Goal: Task Accomplishment & Management: Use online tool/utility

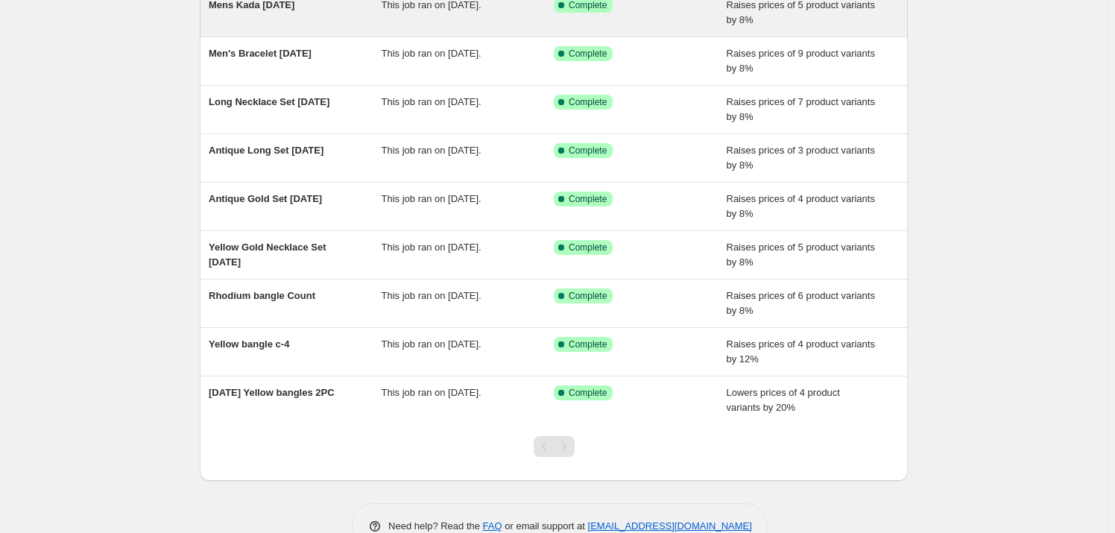
scroll to position [233, 0]
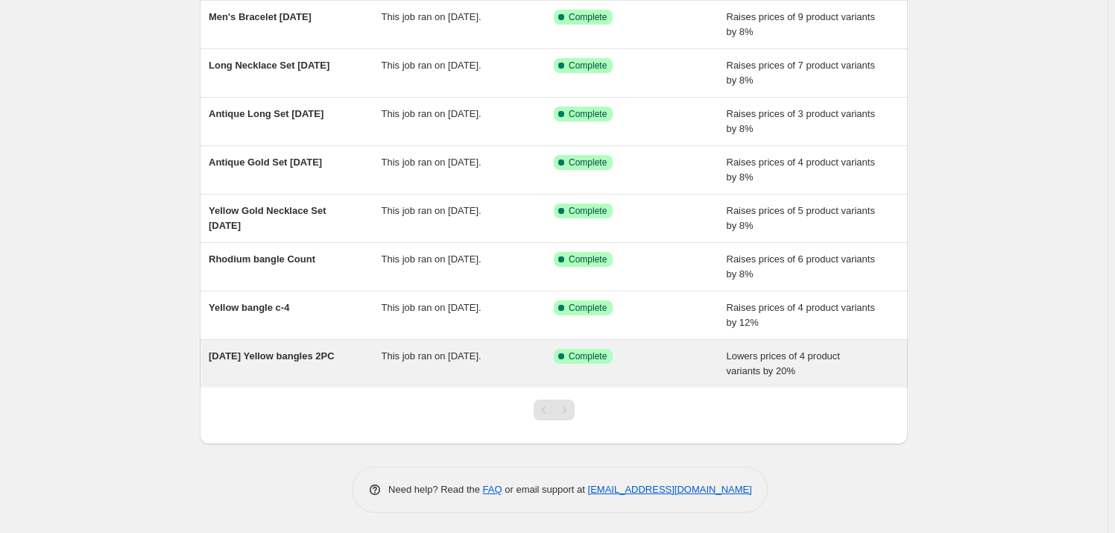
drag, startPoint x: 335, startPoint y: 363, endPoint x: 309, endPoint y: 370, distance: 26.2
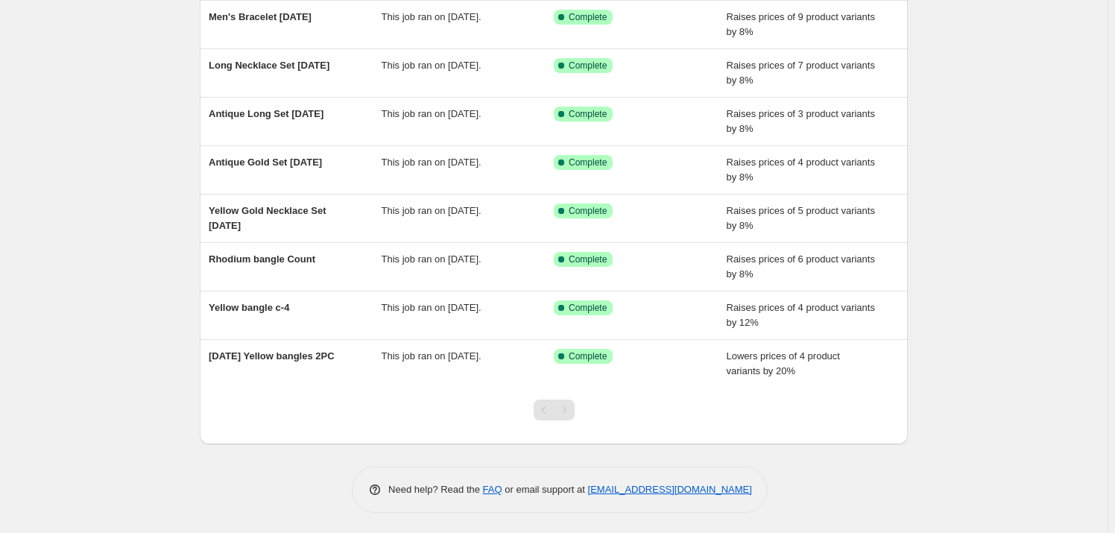
drag, startPoint x: 309, startPoint y: 370, endPoint x: 157, endPoint y: 281, distance: 176.7
click at [157, 281] on div "NA Bulk Price Editor. This page is ready NA Bulk Price Editor Add new price [ME…" at bounding box center [554, 151] width 1108 height 768
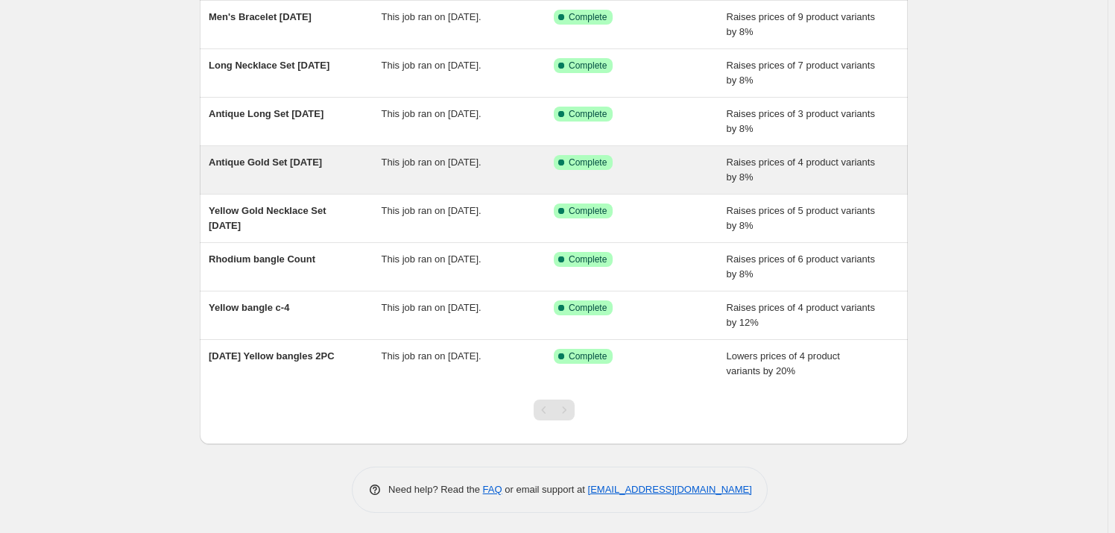
click at [279, 162] on span "Antique Gold Set [DATE]" at bounding box center [265, 162] width 113 height 11
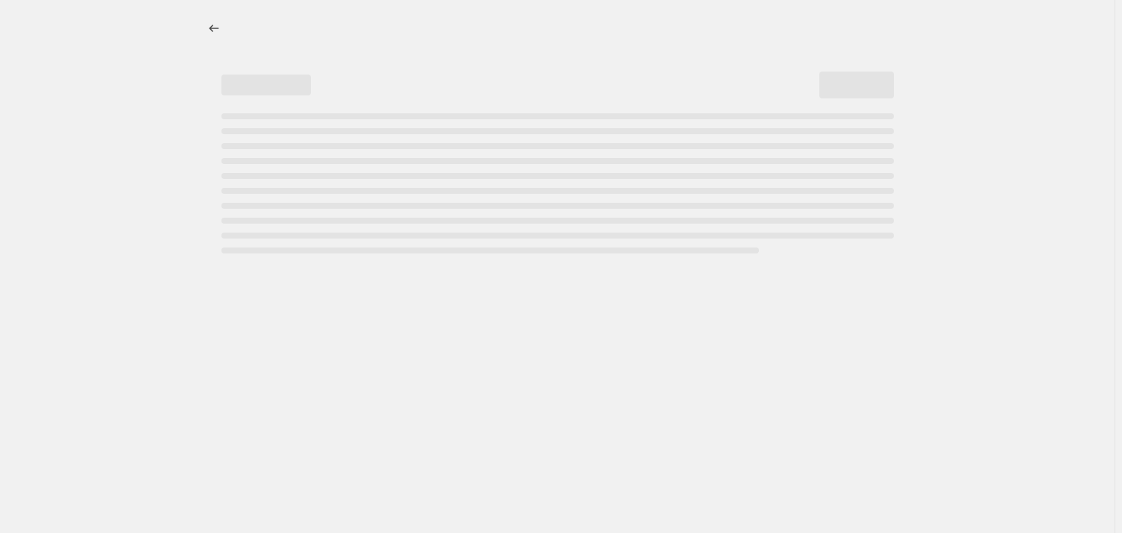
select select "percentage"
select select "collection"
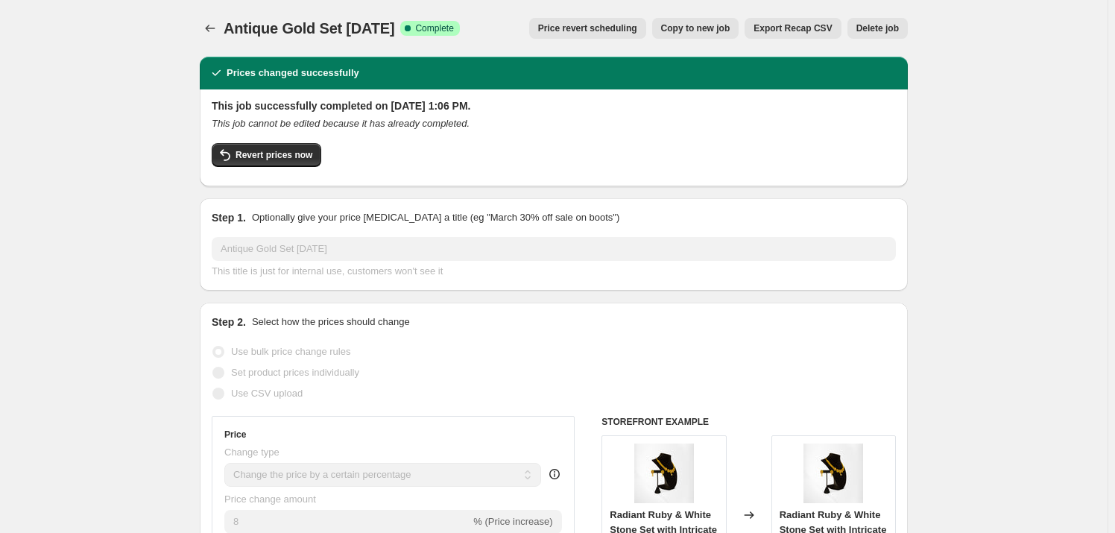
click at [629, 31] on span "Price revert scheduling" at bounding box center [587, 28] width 99 height 12
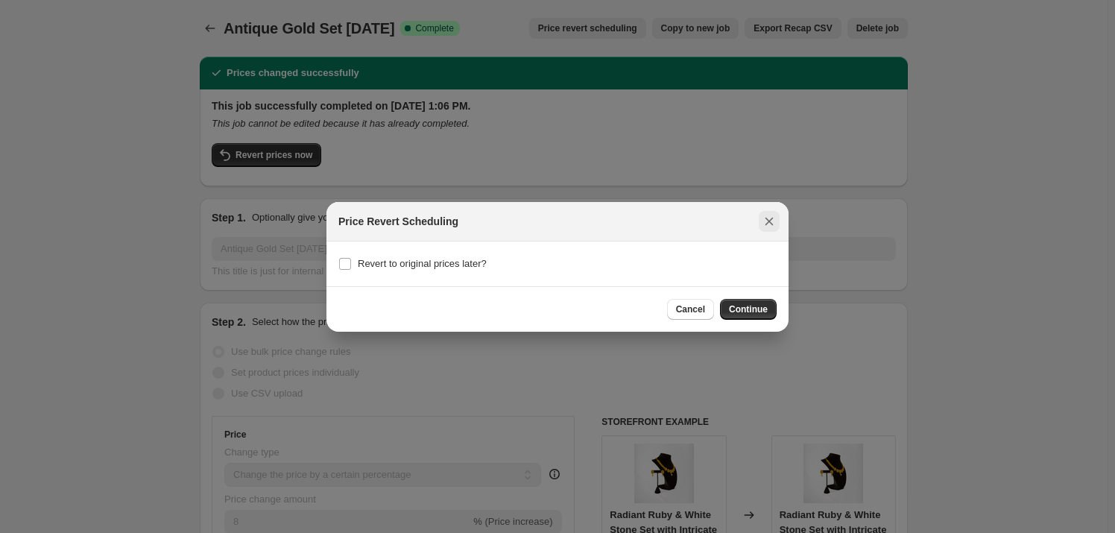
click at [774, 219] on icon "Close" at bounding box center [769, 221] width 15 height 15
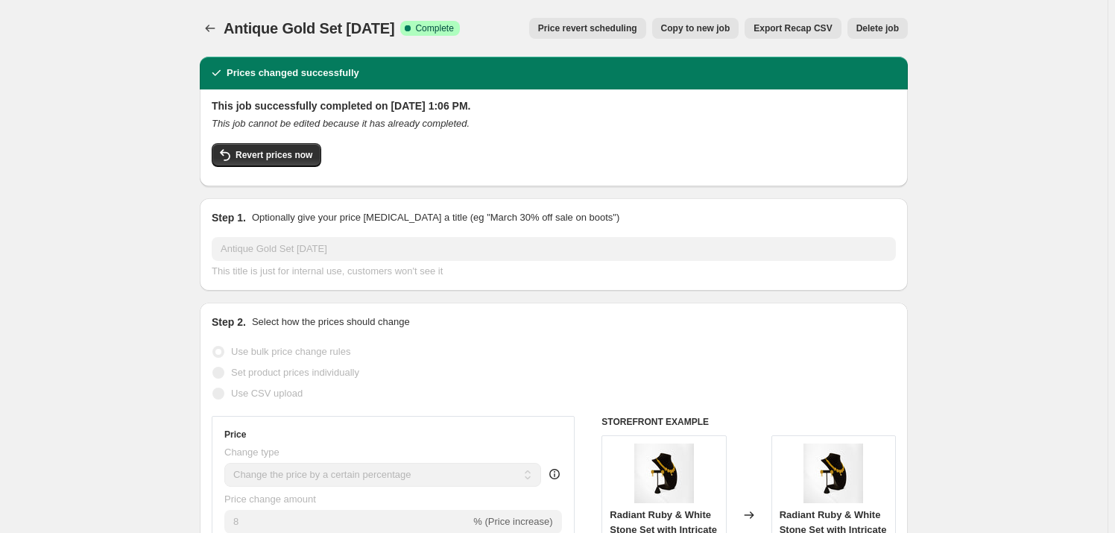
click at [700, 31] on span "Copy to new job" at bounding box center [695, 28] width 69 height 12
select select "percentage"
select select "collection"
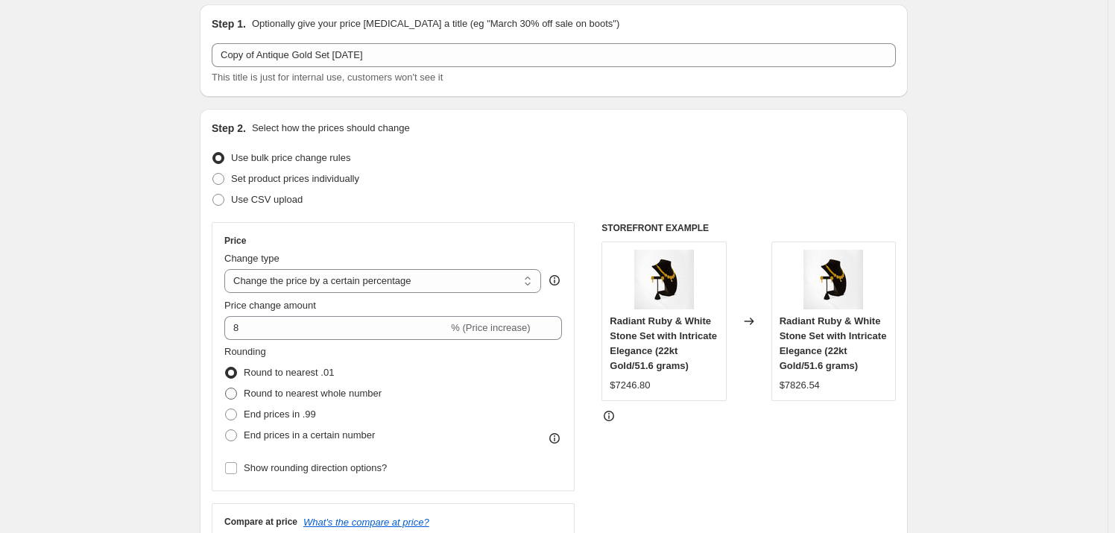
scroll to position [67, 0]
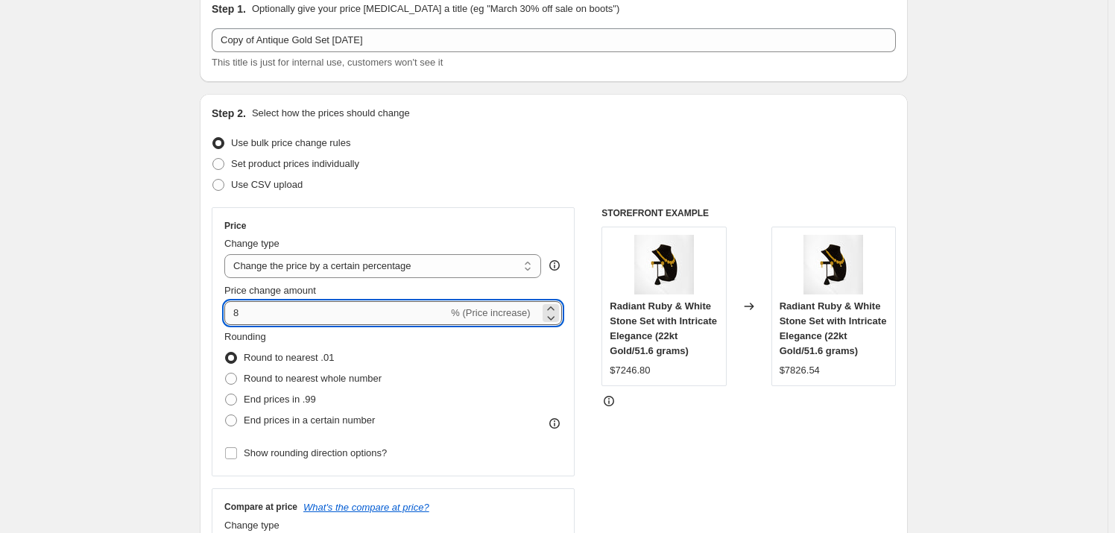
drag, startPoint x: 263, startPoint y: 313, endPoint x: 229, endPoint y: 316, distance: 34.4
click at [229, 316] on input "8" at bounding box center [336, 313] width 224 height 24
type input "10"
click at [718, 476] on div "STOREFRONT EXAMPLE Radiant Ruby & White Stone Set with Intricate Elegance (22kt…" at bounding box center [749, 389] width 294 height 365
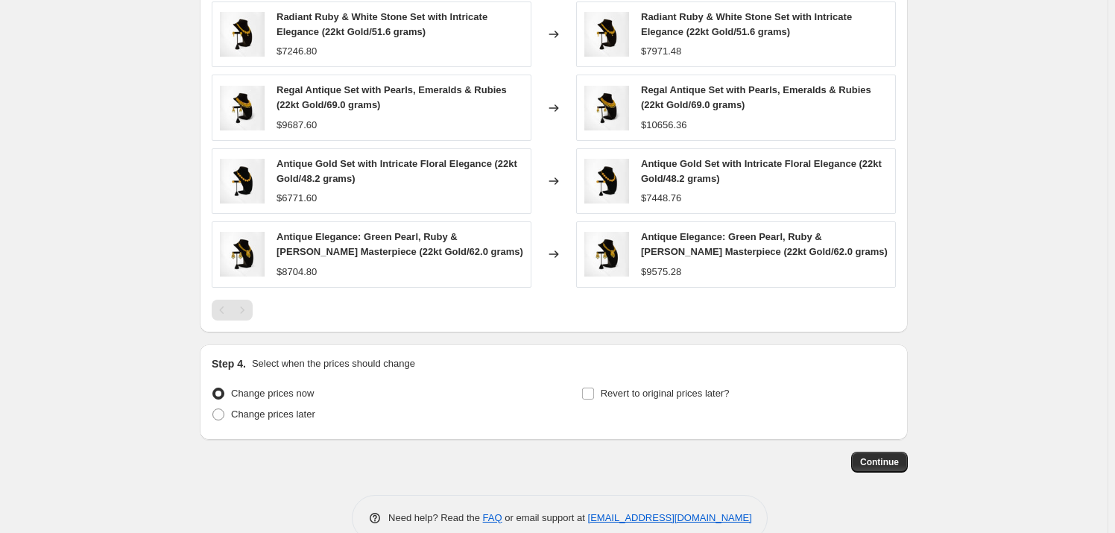
scroll to position [1073, 0]
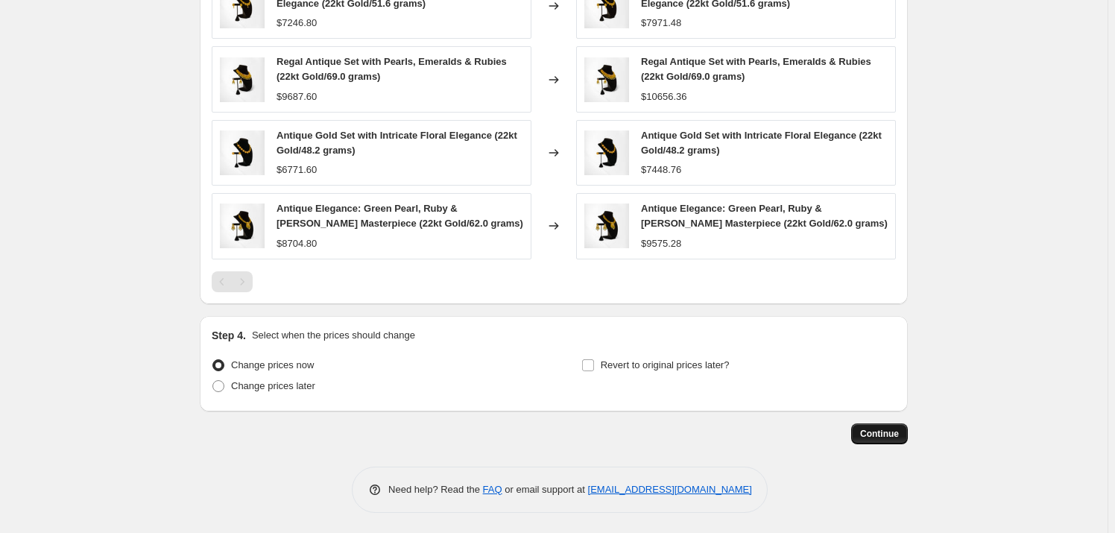
click at [889, 439] on button "Continue" at bounding box center [879, 433] width 57 height 21
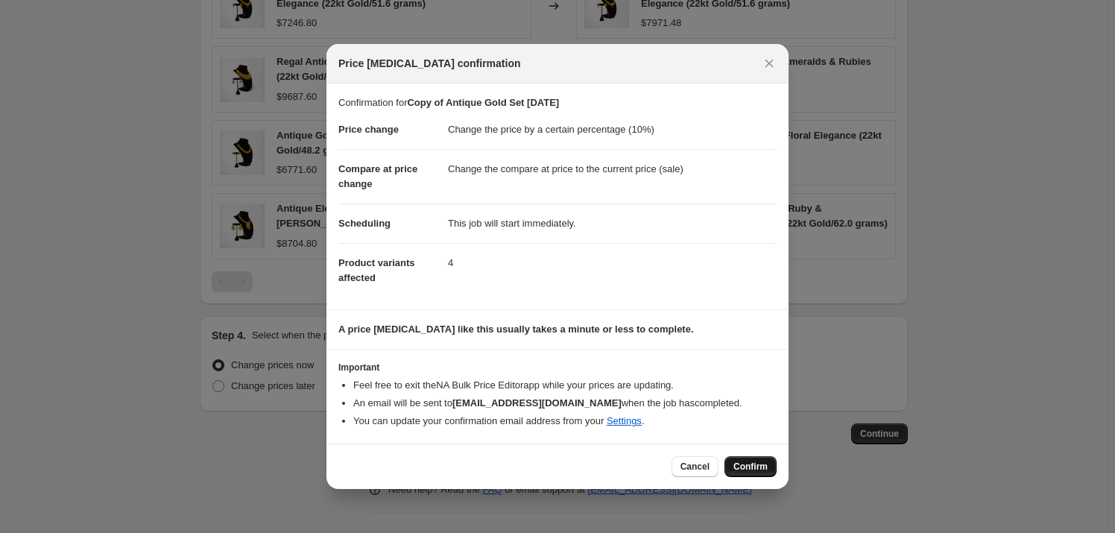
click at [742, 463] on span "Confirm" at bounding box center [751, 467] width 34 height 12
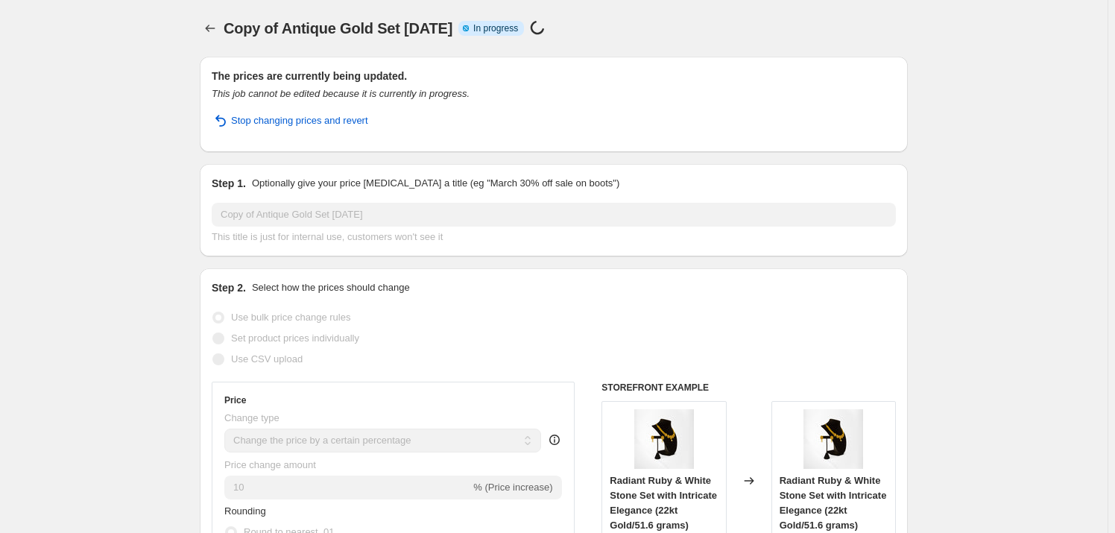
select select "percentage"
select select "collection"
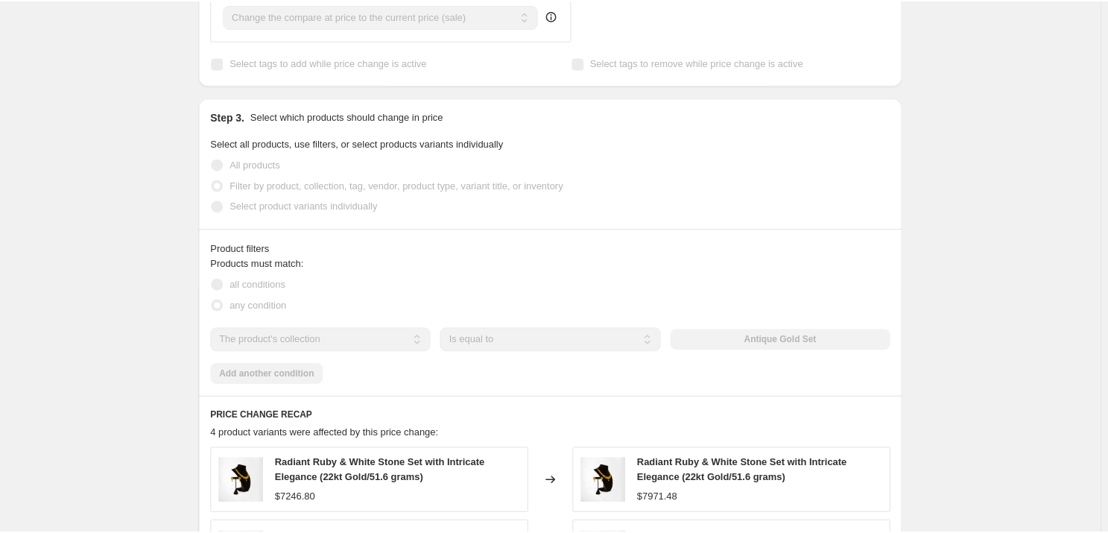
scroll to position [745, 0]
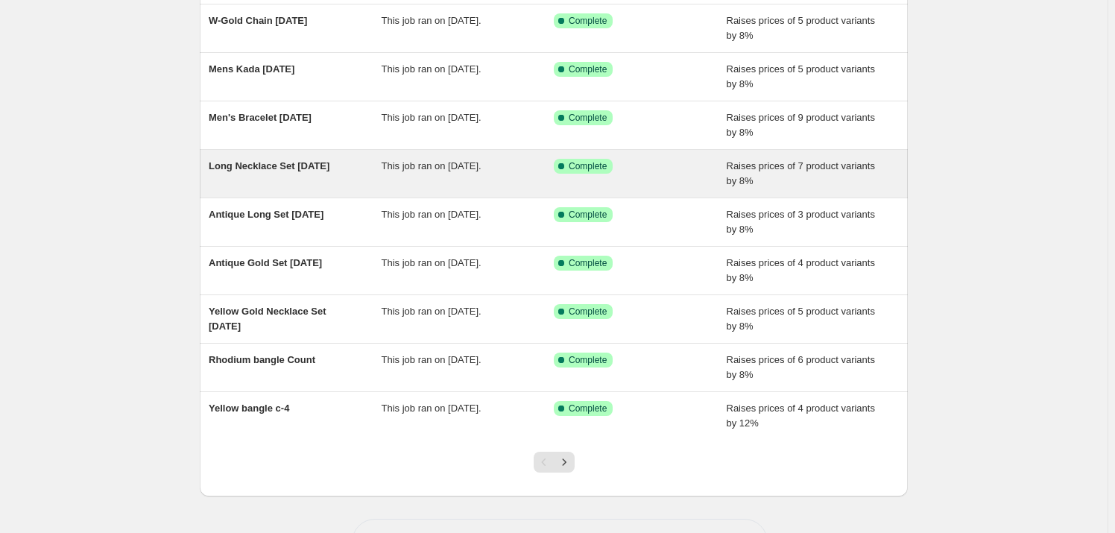
scroll to position [203, 0]
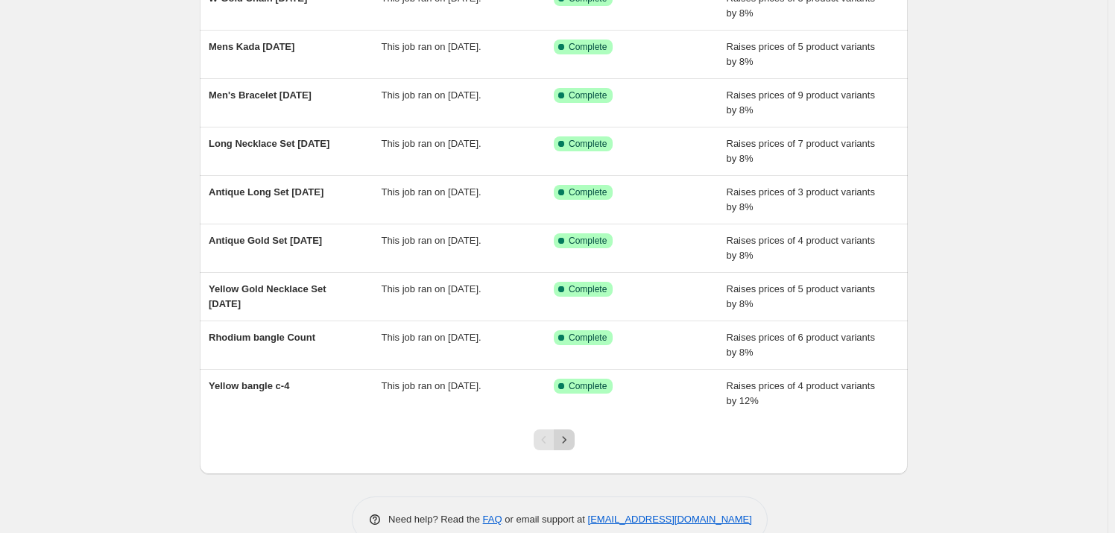
click at [570, 434] on icon "Next" at bounding box center [564, 439] width 15 height 15
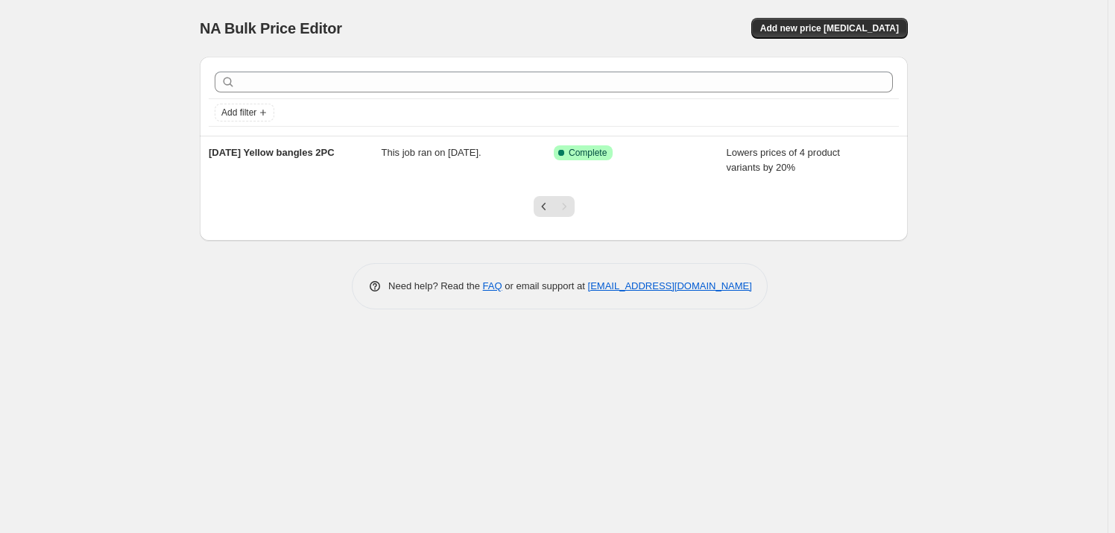
scroll to position [0, 0]
click at [544, 201] on icon "Previous" at bounding box center [547, 206] width 15 height 15
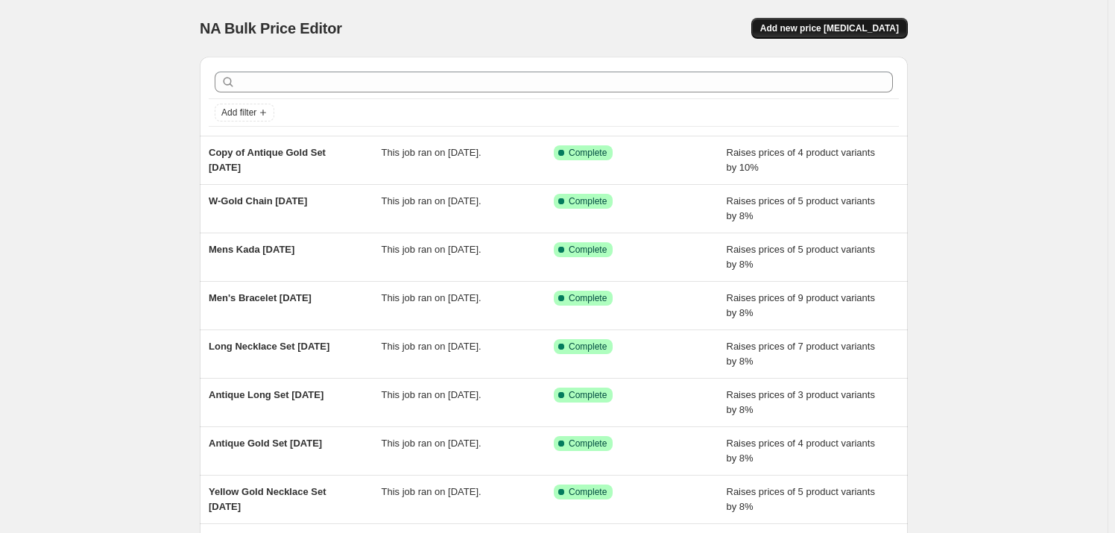
click at [819, 29] on span "Add new price [MEDICAL_DATA]" at bounding box center [829, 28] width 139 height 12
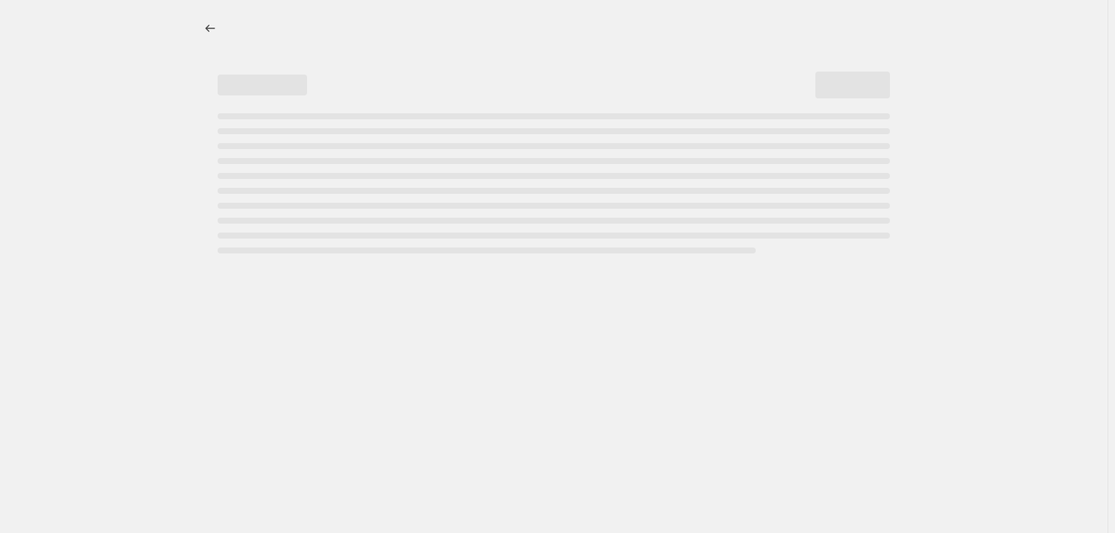
select select "percentage"
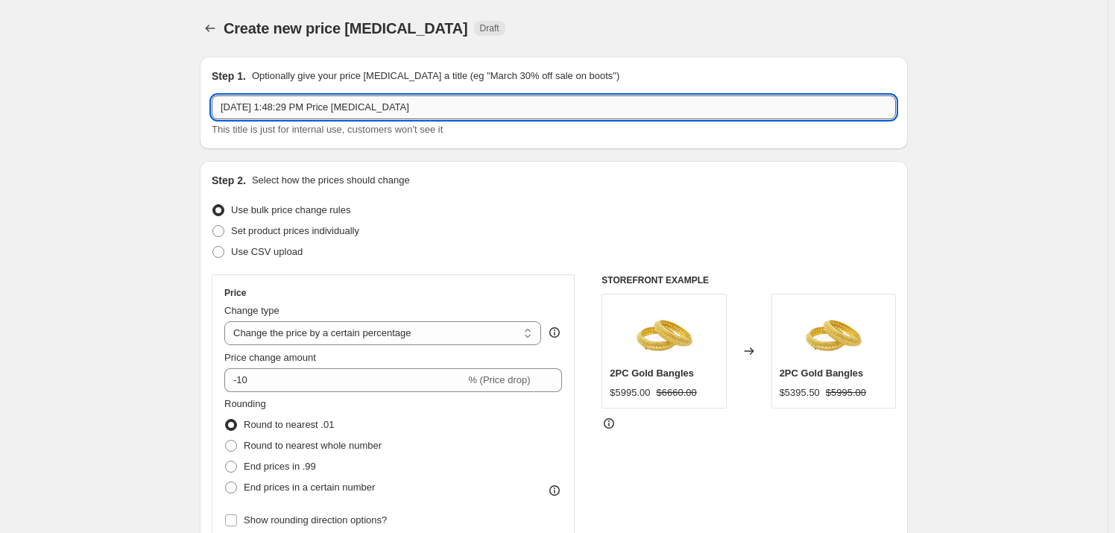
click at [253, 101] on input "[DATE] 1:48:29 PM Price [MEDICAL_DATA]" at bounding box center [554, 107] width 684 height 24
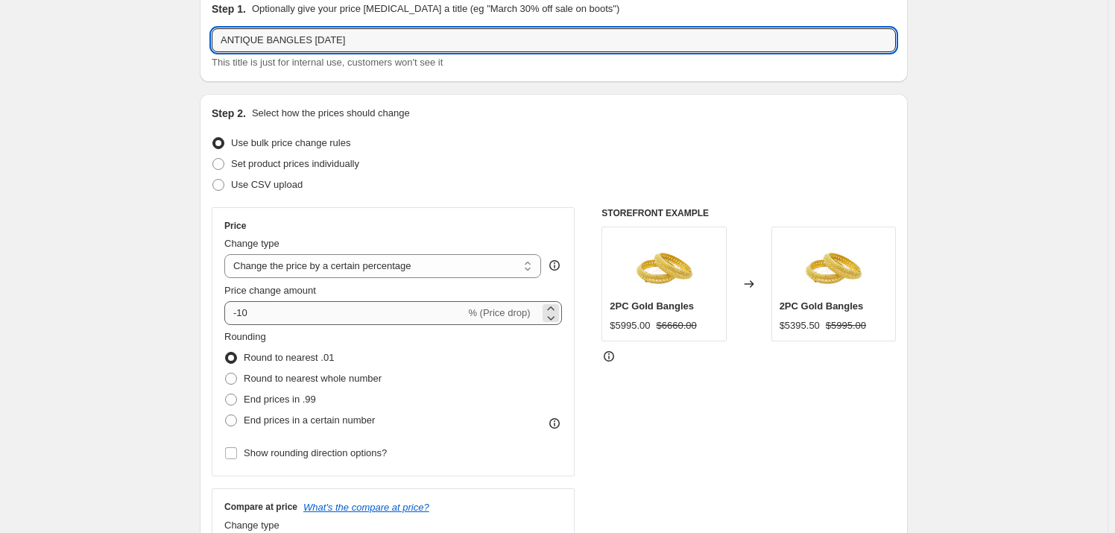
type input "ANTIQUE BANGLES SEP 18"
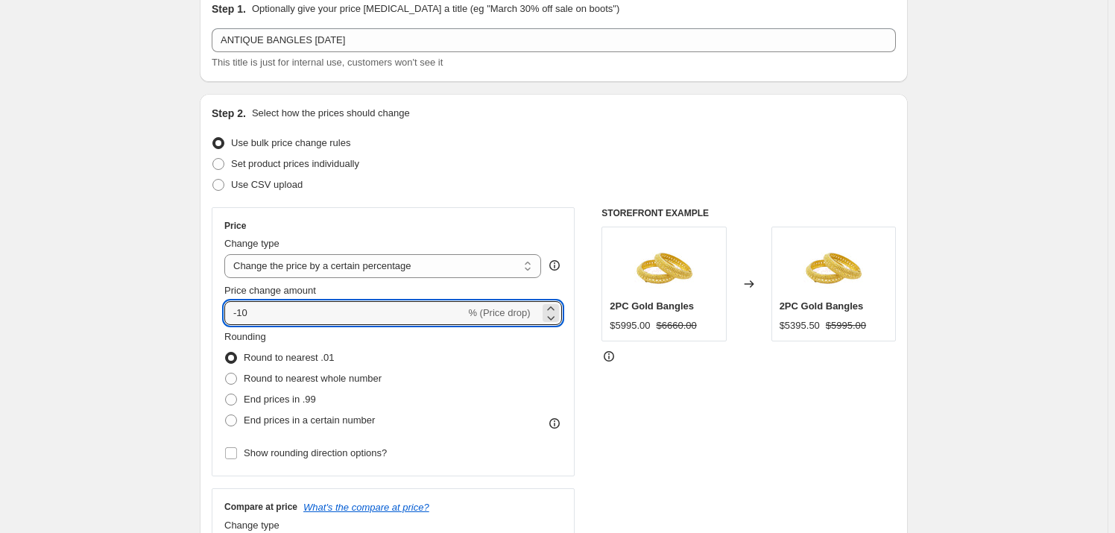
drag, startPoint x: 387, startPoint y: 315, endPoint x: 215, endPoint y: 306, distance: 171.7
click at [215, 306] on div "Price Change type Change the price to a certain amount Change the price by a ce…" at bounding box center [393, 341] width 363 height 269
type input "10"
click at [700, 406] on div "STOREFRONT EXAMPLE 2PC Gold Bangles $5995.00 $6660.00 Changed to 2PC Gold Bangl…" at bounding box center [749, 389] width 294 height 365
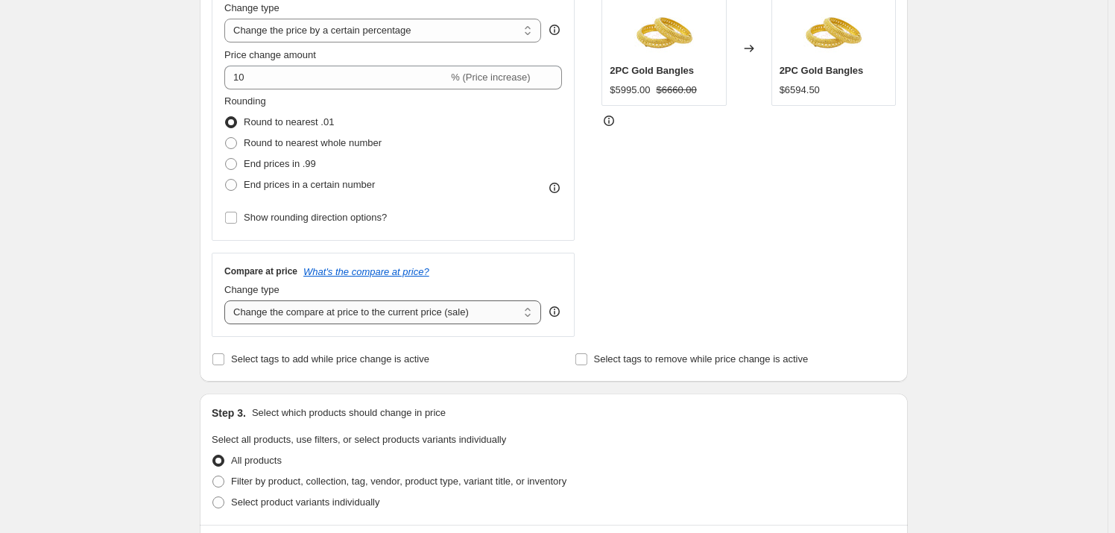
scroll to position [406, 0]
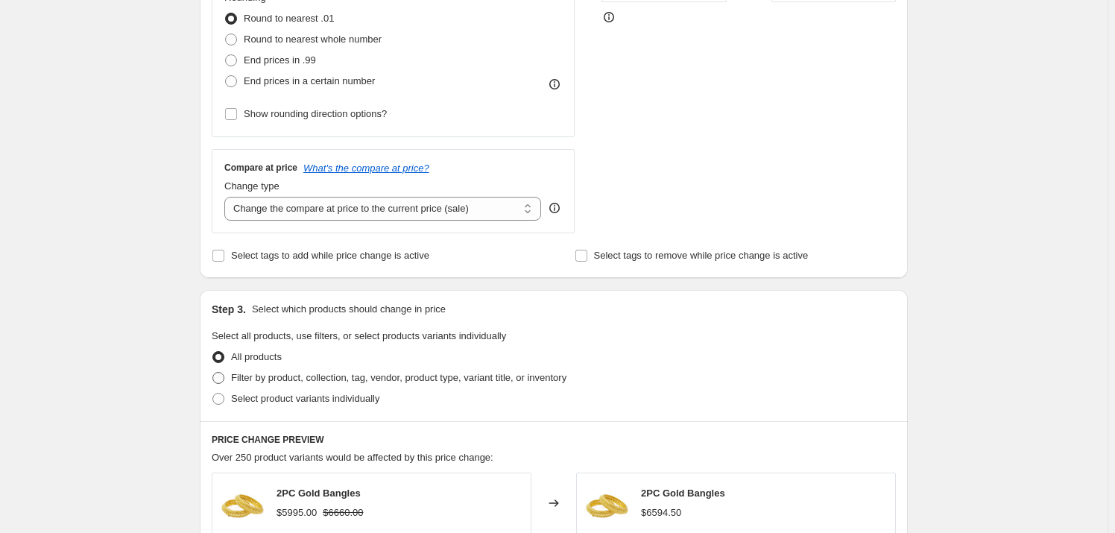
click at [283, 377] on span "Filter by product, collection, tag, vendor, product type, variant title, or inv…" at bounding box center [398, 377] width 335 height 11
click at [213, 373] on input "Filter by product, collection, tag, vendor, product type, variant title, or inv…" at bounding box center [212, 372] width 1 height 1
radio input "true"
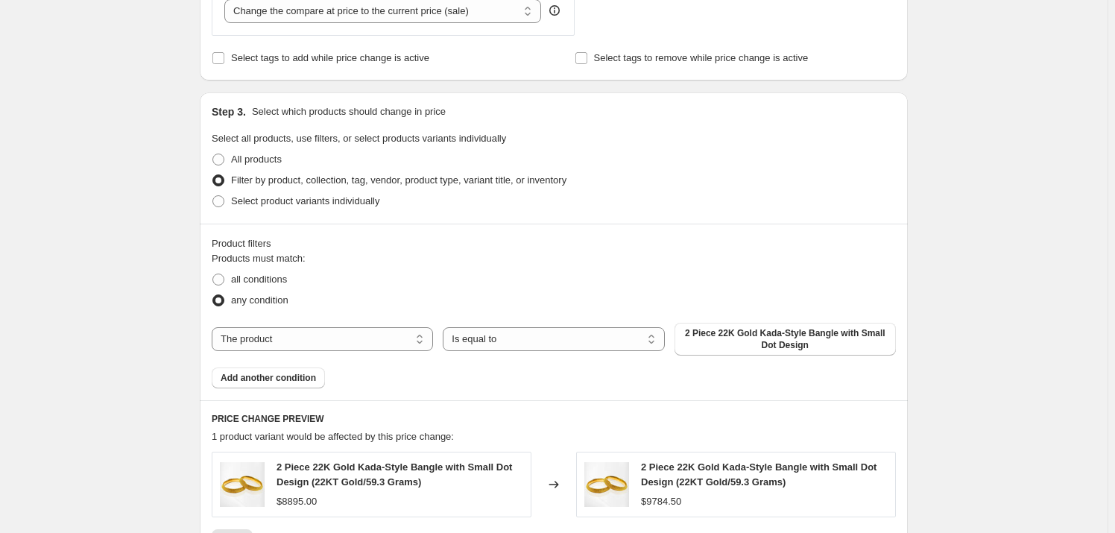
scroll to position [610, 0]
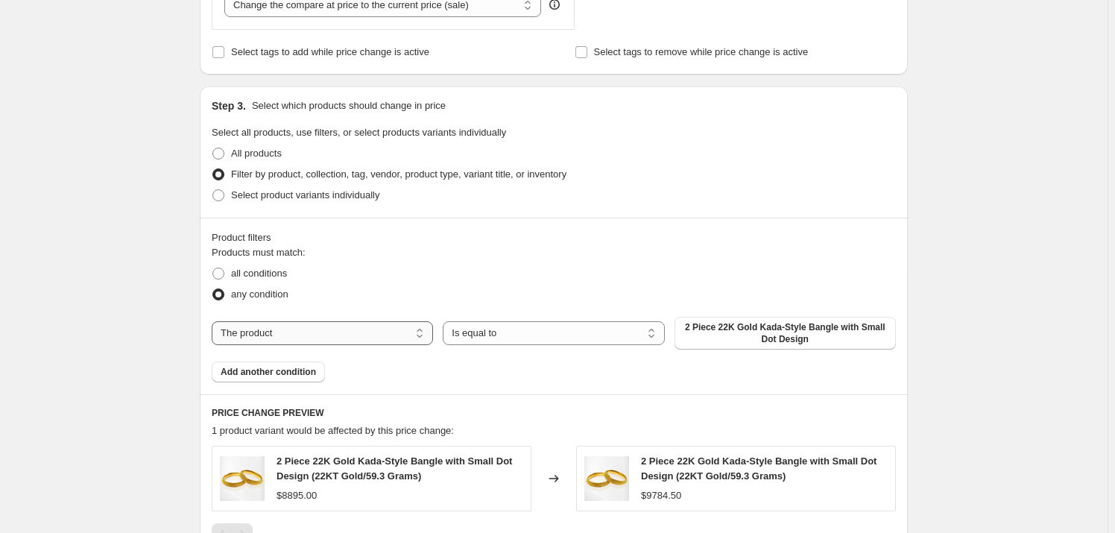
click at [416, 329] on select "The product The product's collection The product's vendor The product's type Th…" at bounding box center [322, 333] width 221 height 24
select select "collection"
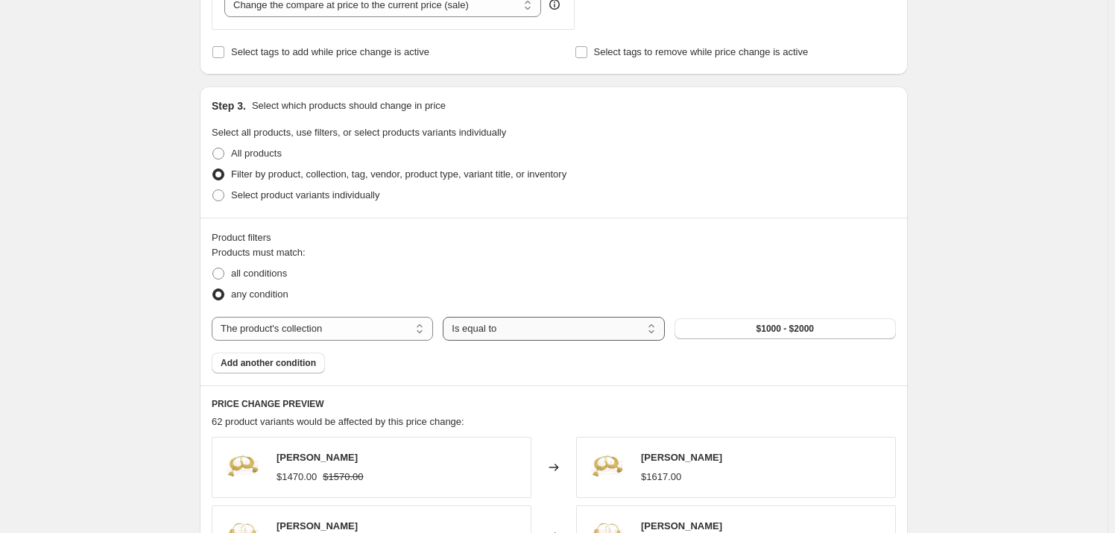
click at [543, 327] on select "Is equal to Is not equal to" at bounding box center [553, 329] width 221 height 24
click at [372, 326] on select "The product The product's collection The product's vendor The product's type Th…" at bounding box center [322, 329] width 221 height 24
click at [215, 317] on select "The product The product's collection The product's vendor The product's type Th…" at bounding box center [322, 329] width 221 height 24
click at [257, 358] on span "Add another condition" at bounding box center [268, 363] width 95 height 12
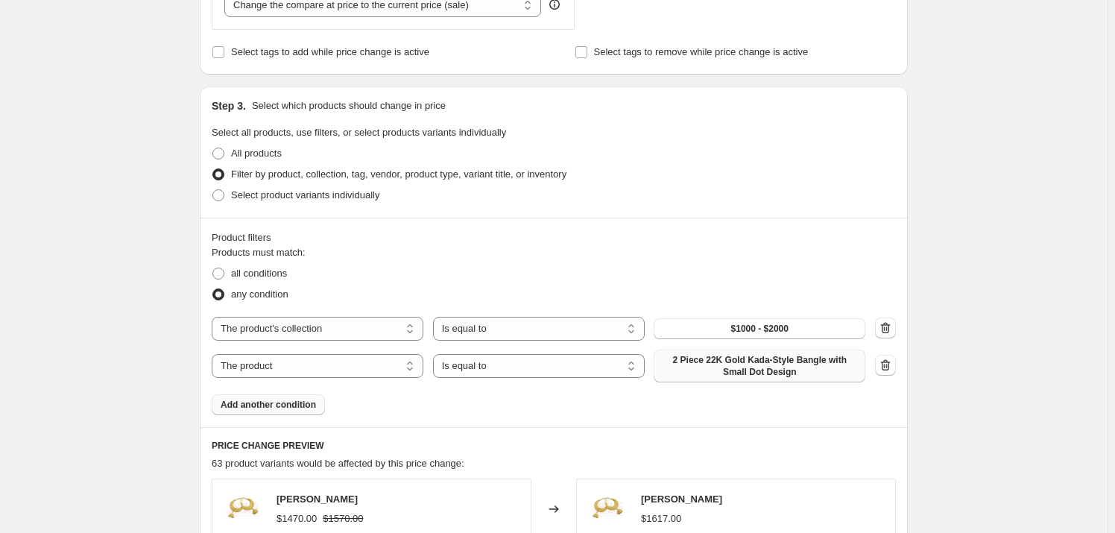
click at [819, 361] on span "2 Piece 22K Gold Kada-Style Bangle with Small Dot Design" at bounding box center [760, 366] width 194 height 24
click at [363, 332] on select "The product The product's collection The product's vendor The product's type Th…" at bounding box center [318, 329] width 212 height 24
click at [215, 317] on select "The product The product's collection The product's vendor The product's type Th…" at bounding box center [318, 329] width 212 height 24
click at [755, 319] on button "$1000 - $2000" at bounding box center [760, 328] width 212 height 21
click at [888, 364] on icon "button" at bounding box center [885, 365] width 15 height 15
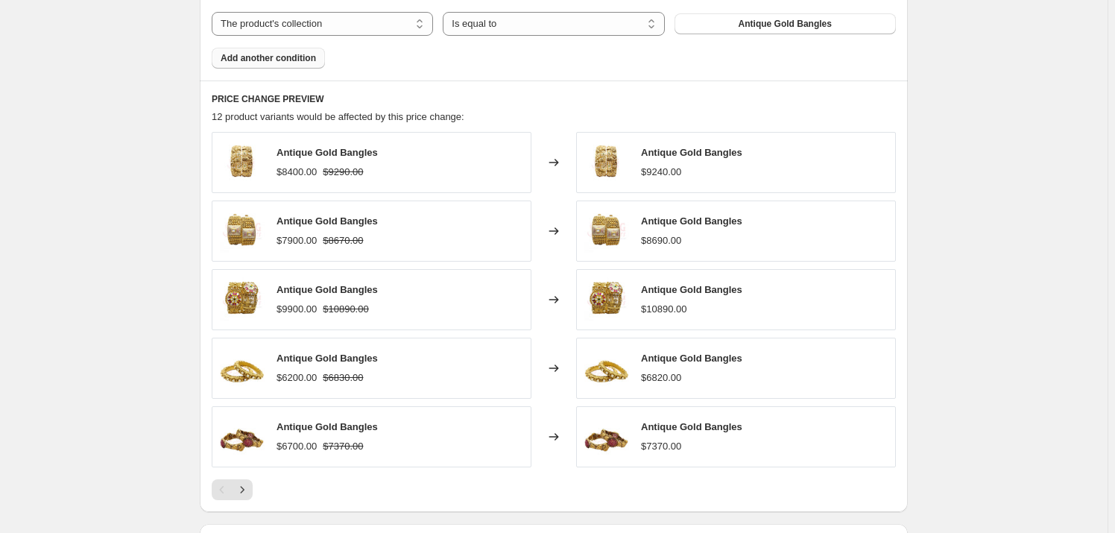
scroll to position [880, 0]
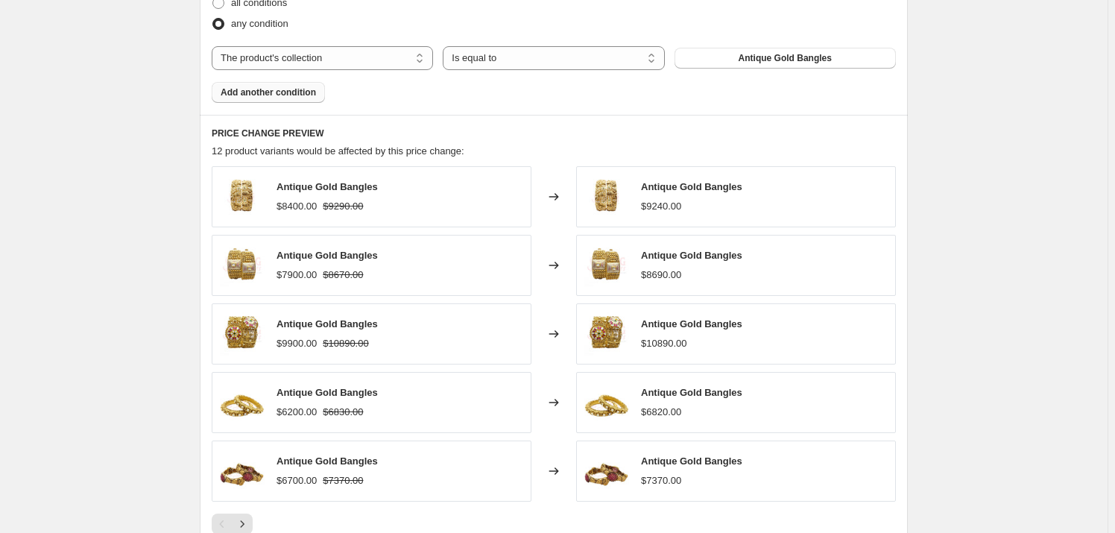
click at [321, 186] on span "Antique Gold Bangles" at bounding box center [327, 186] width 101 height 11
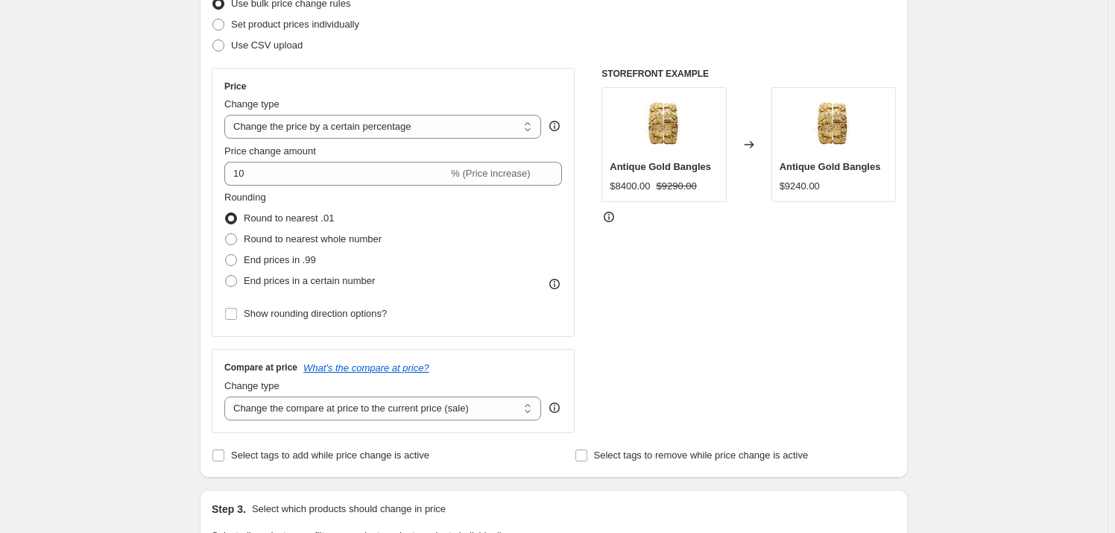
scroll to position [203, 0]
